Goal: Transaction & Acquisition: Purchase product/service

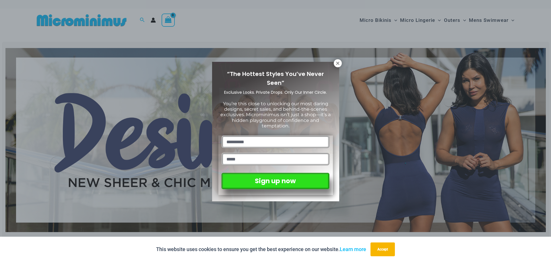
click at [335, 66] on div "“The Hottest Styles You’ve Never Seen” Exclusive Looks. Private Drops. Only Our…" at bounding box center [275, 131] width 127 height 139
click at [341, 63] on button at bounding box center [338, 63] width 8 height 8
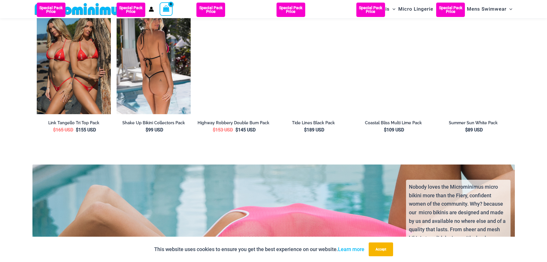
scroll to position [1144, 0]
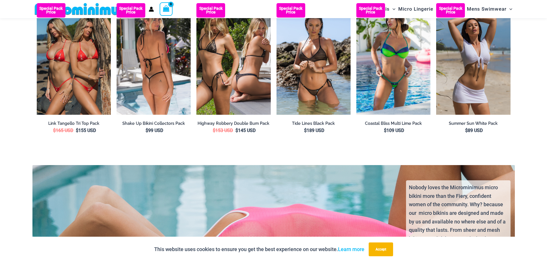
click at [142, 91] on img at bounding box center [154, 58] width 74 height 111
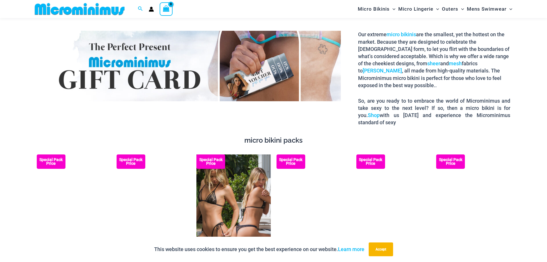
scroll to position [1053, 0]
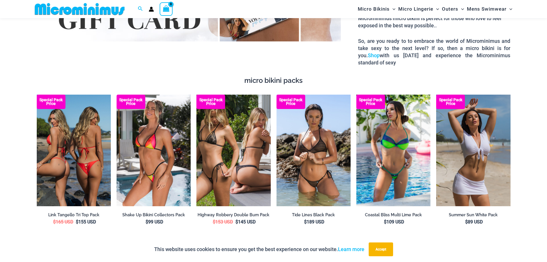
click at [74, 161] on img at bounding box center [74, 149] width 74 height 111
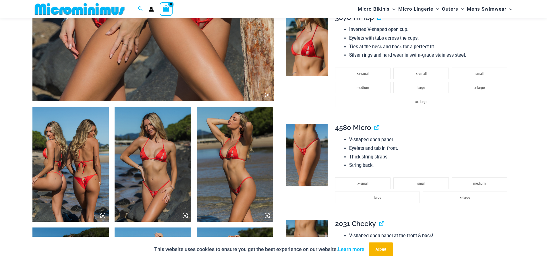
scroll to position [314, 0]
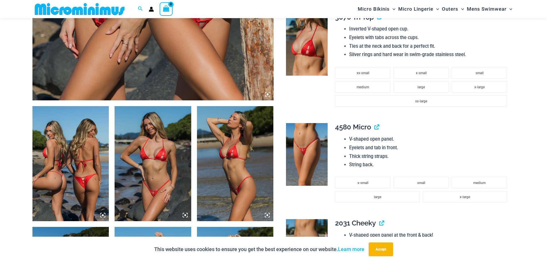
click at [74, 170] on img at bounding box center [70, 163] width 77 height 115
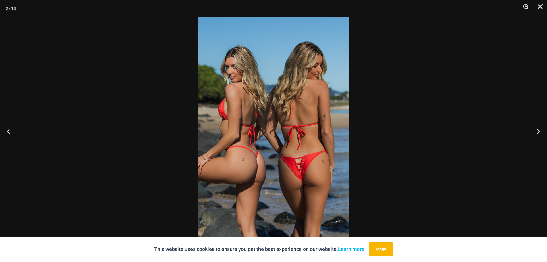
click at [537, 132] on button "Next" at bounding box center [537, 131] width 22 height 29
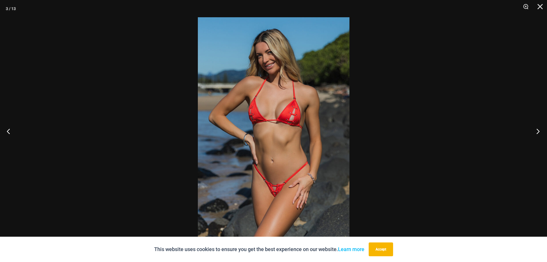
click at [537, 132] on button "Next" at bounding box center [537, 131] width 22 height 29
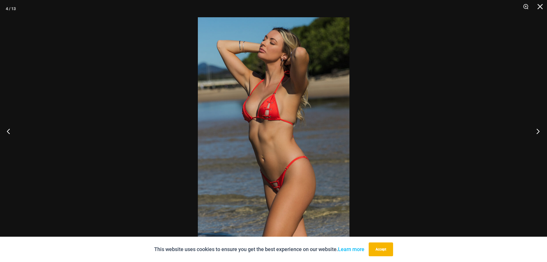
click at [537, 132] on button "Next" at bounding box center [537, 131] width 22 height 29
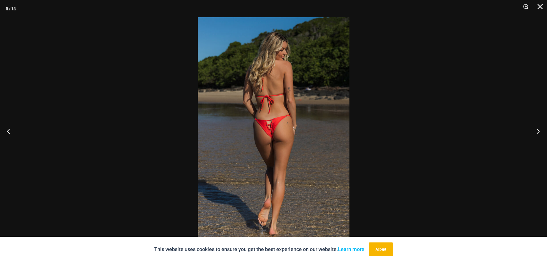
click at [537, 132] on button "Next" at bounding box center [537, 131] width 22 height 29
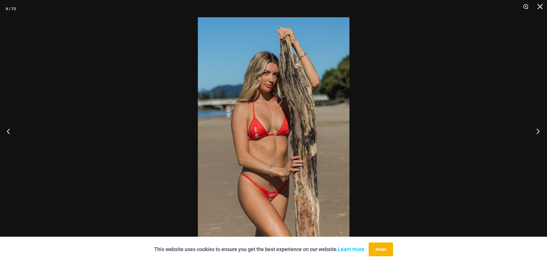
click at [537, 132] on button "Next" at bounding box center [537, 131] width 22 height 29
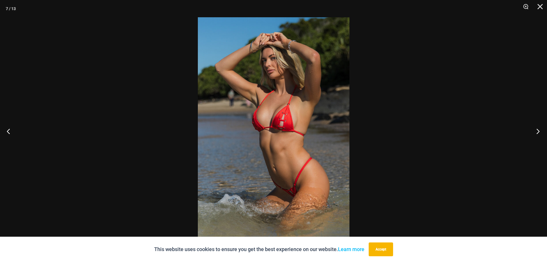
click at [537, 132] on button "Next" at bounding box center [537, 131] width 22 height 29
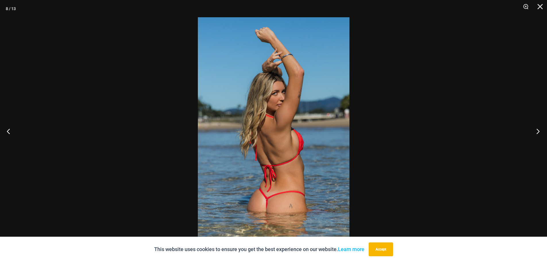
click at [537, 132] on button "Next" at bounding box center [537, 131] width 22 height 29
